Goal: Transaction & Acquisition: Purchase product/service

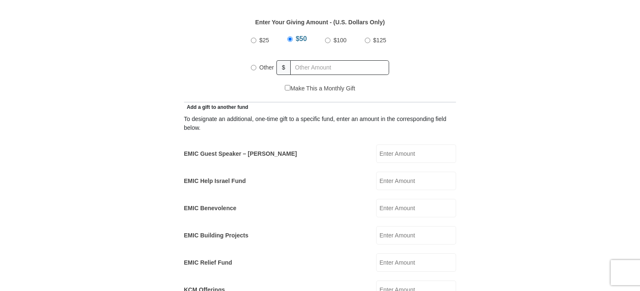
scroll to position [403, 0]
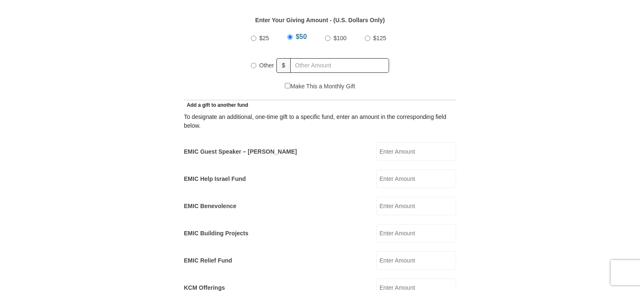
click at [390, 144] on input "EMIC Guest Speaker – [PERSON_NAME]" at bounding box center [416, 151] width 80 height 18
type input "155.80"
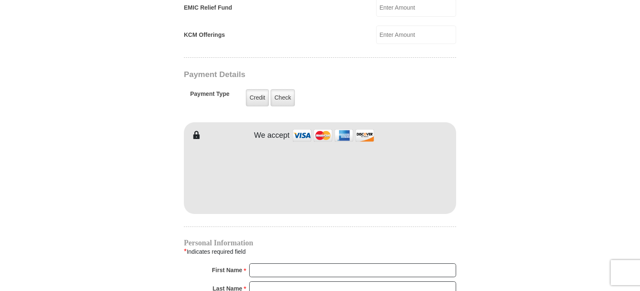
scroll to position [661, 0]
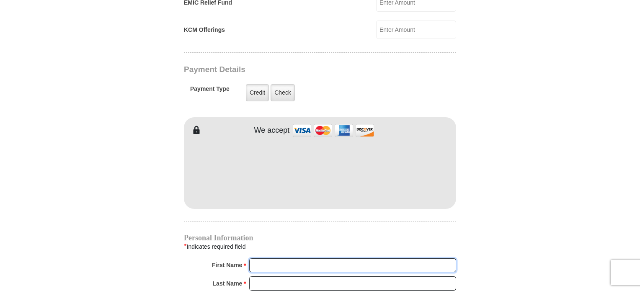
click at [263, 258] on input "First Name *" at bounding box center [352, 265] width 207 height 14
type input "[PERSON_NAME]"
click at [293, 276] on input "Last Name *" at bounding box center [352, 283] width 207 height 14
type input "Potter"
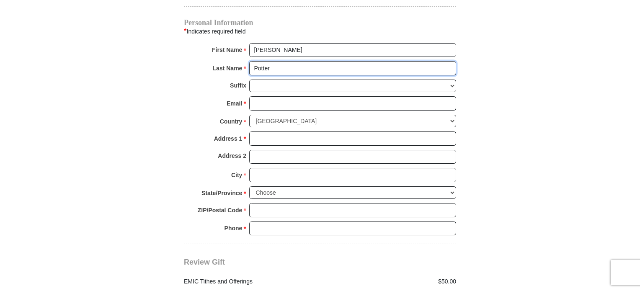
scroll to position [878, 0]
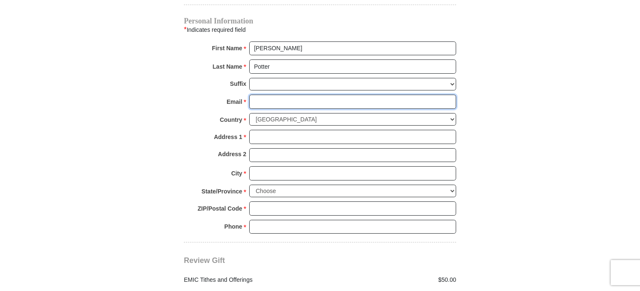
click at [262, 95] on input "Email *" at bounding box center [352, 102] width 207 height 14
type input "[EMAIL_ADDRESS][DOMAIN_NAME]"
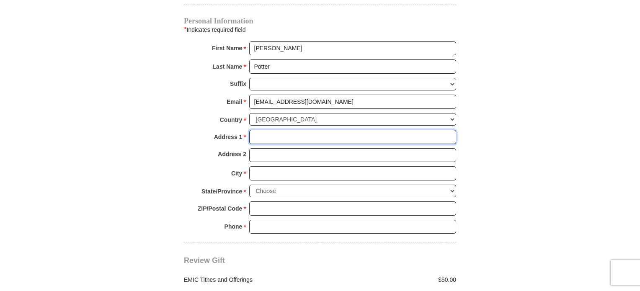
click at [271, 130] on input "Address 1 *" at bounding box center [352, 137] width 207 height 14
type input "[STREET_ADDRESS][PERSON_NAME]"
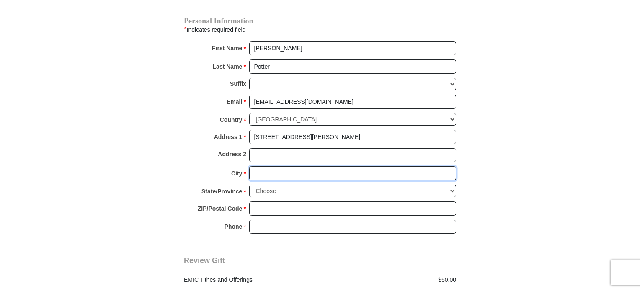
click at [275, 166] on input "City *" at bounding box center [352, 173] width 207 height 14
type input "[GEOGRAPHIC_DATA]"
click at [281, 185] on select "Choose [US_STATE] [US_STATE] [US_STATE] [US_STATE] [US_STATE] Armed Forces Amer…" at bounding box center [352, 191] width 207 height 13
click at [451, 185] on select "Choose [US_STATE] [US_STATE] [US_STATE] [US_STATE] [US_STATE] Armed Forces Amer…" at bounding box center [352, 191] width 207 height 13
click at [295, 185] on select "Choose [US_STATE] [US_STATE] [US_STATE] [US_STATE] [US_STATE] Armed Forces Amer…" at bounding box center [352, 191] width 207 height 13
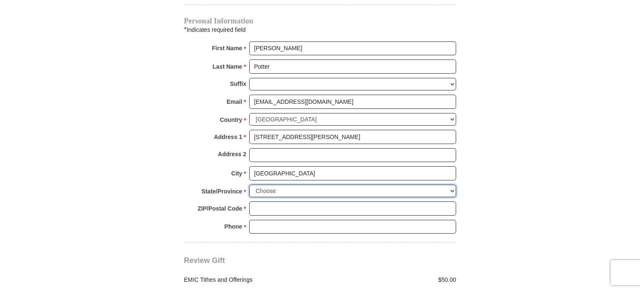
click at [255, 185] on select "Choose [US_STATE] [US_STATE] [US_STATE] [US_STATE] [US_STATE] Armed Forces Amer…" at bounding box center [352, 191] width 207 height 13
select select "[GEOGRAPHIC_DATA]"
click at [249, 185] on select "Choose [US_STATE] [US_STATE] [US_STATE] [US_STATE] [US_STATE] Armed Forces Amer…" at bounding box center [352, 191] width 207 height 13
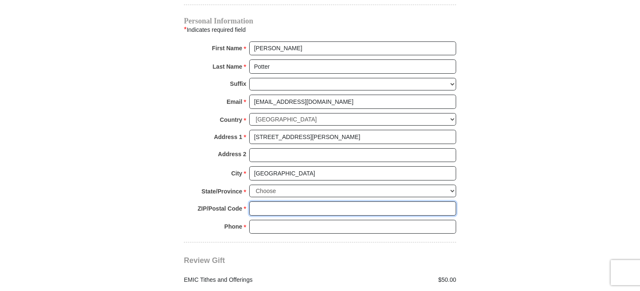
click at [268, 201] on input "ZIP/Postal Code *" at bounding box center [352, 208] width 207 height 14
type input "76017"
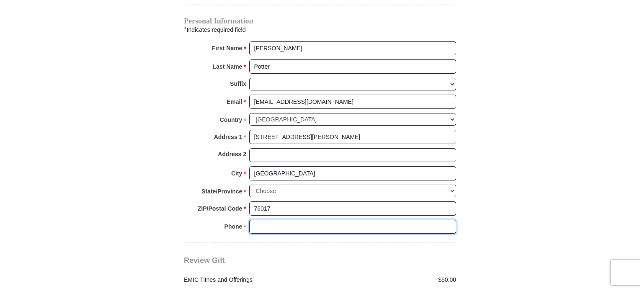
click at [280, 220] on input "Phone * *" at bounding box center [352, 227] width 207 height 14
type input "[PHONE_NUMBER]"
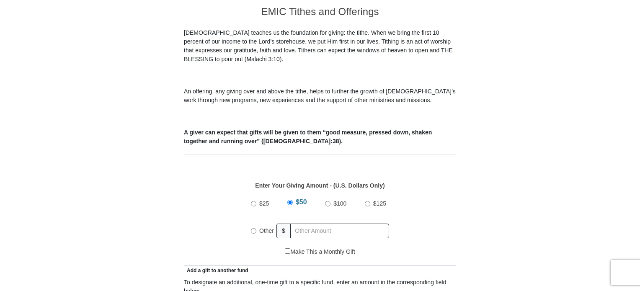
scroll to position [235, 0]
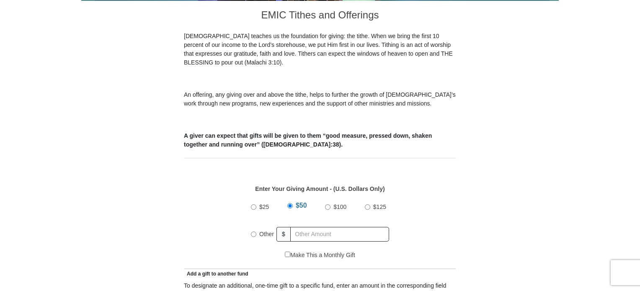
click at [253, 232] on input "Other" at bounding box center [253, 234] width 5 height 5
radio input "true"
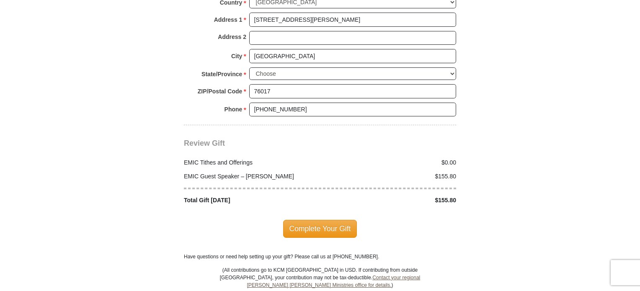
scroll to position [998, 0]
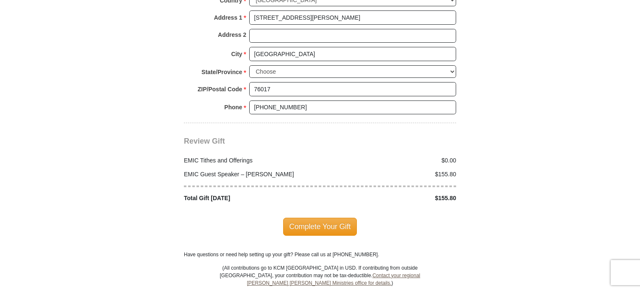
click at [313, 218] on span "Complete Your Gift" at bounding box center [320, 227] width 74 height 18
